Goal: Information Seeking & Learning: Understand process/instructions

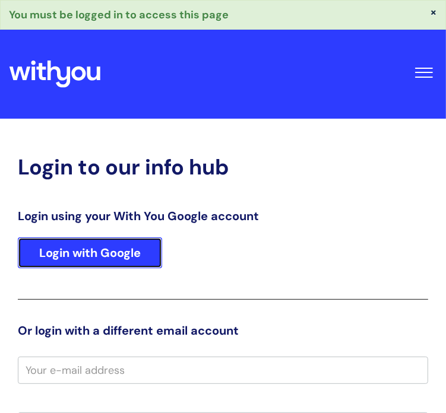
click at [91, 246] on link "Login with Google" at bounding box center [90, 252] width 144 height 31
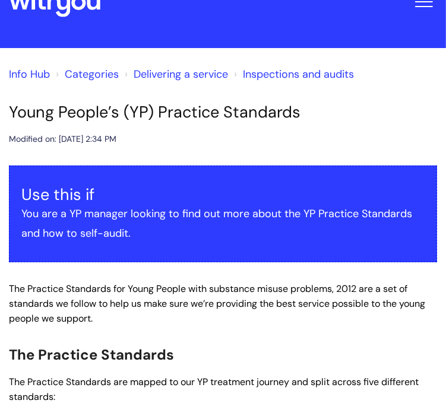
scroll to position [33, 0]
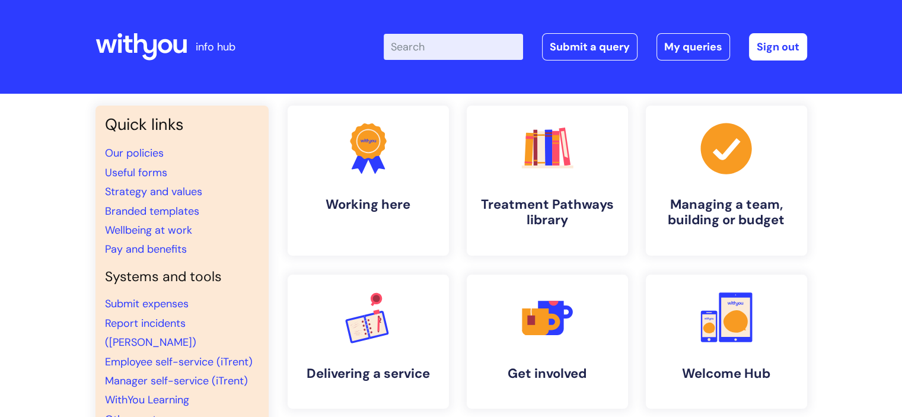
click at [442, 52] on input "Enter your search term here..." at bounding box center [453, 47] width 139 height 26
type input "rec"
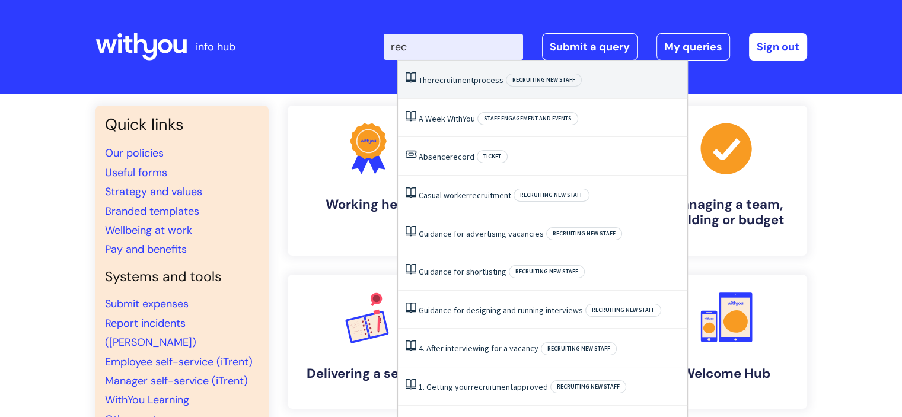
click at [448, 80] on span "recruitment" at bounding box center [453, 80] width 42 height 11
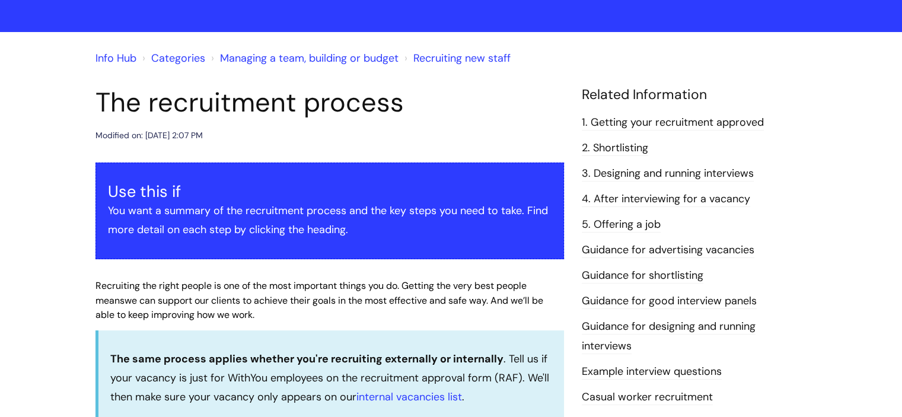
scroll to position [52, 0]
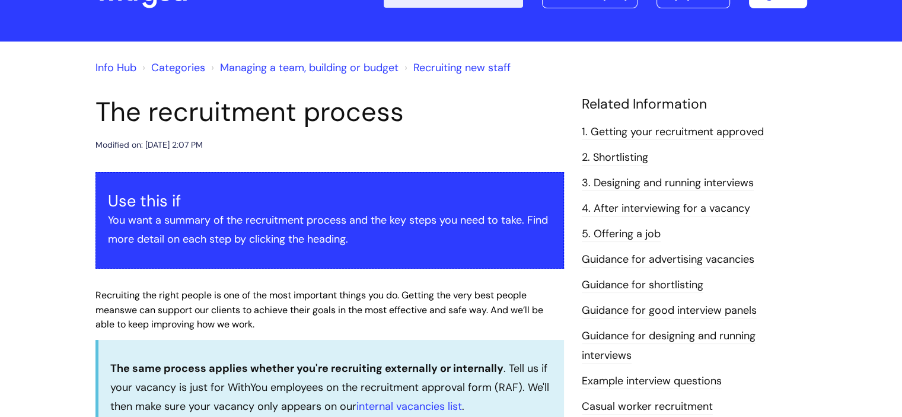
click at [670, 187] on link "3. Designing and running interviews" at bounding box center [668, 183] width 172 height 15
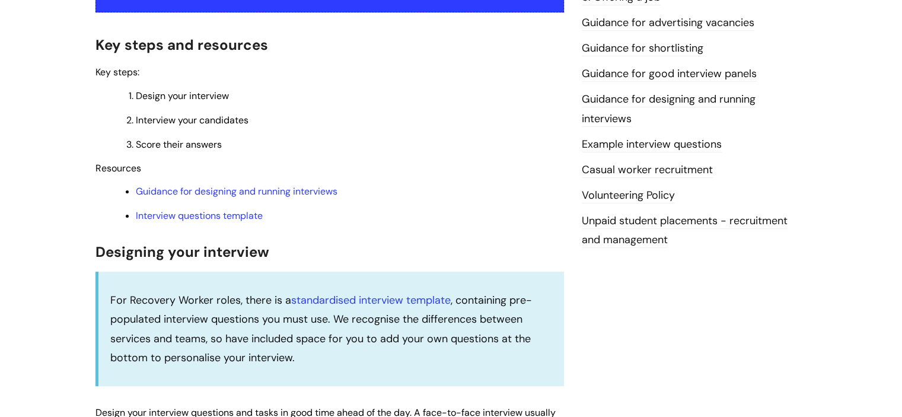
scroll to position [291, 0]
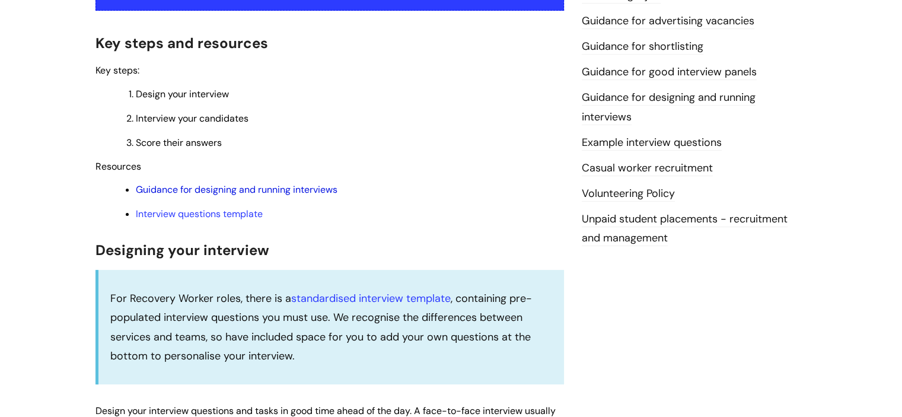
click at [256, 195] on link "Guidance for designing and running interviews" at bounding box center [237, 189] width 202 height 12
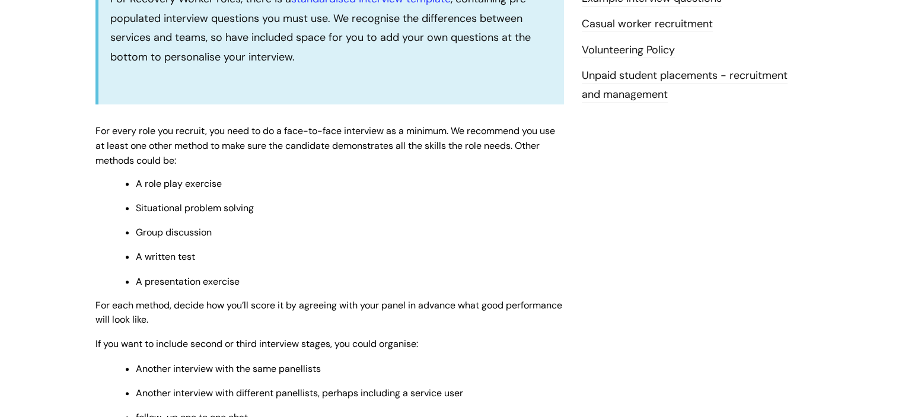
scroll to position [424, 0]
